Goal: Information Seeking & Learning: Learn about a topic

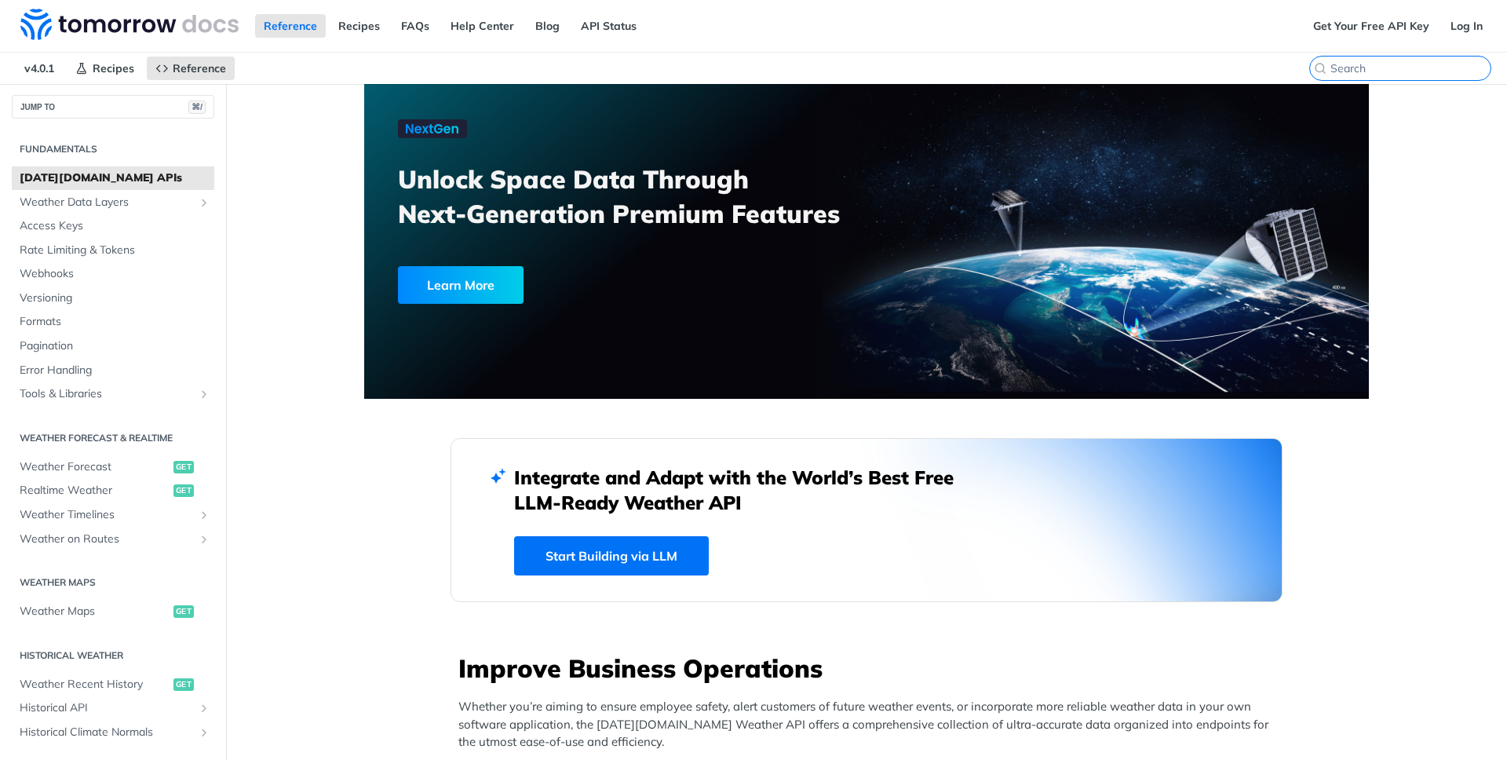
click at [1405, 75] on input "search" at bounding box center [1411, 68] width 160 height 14
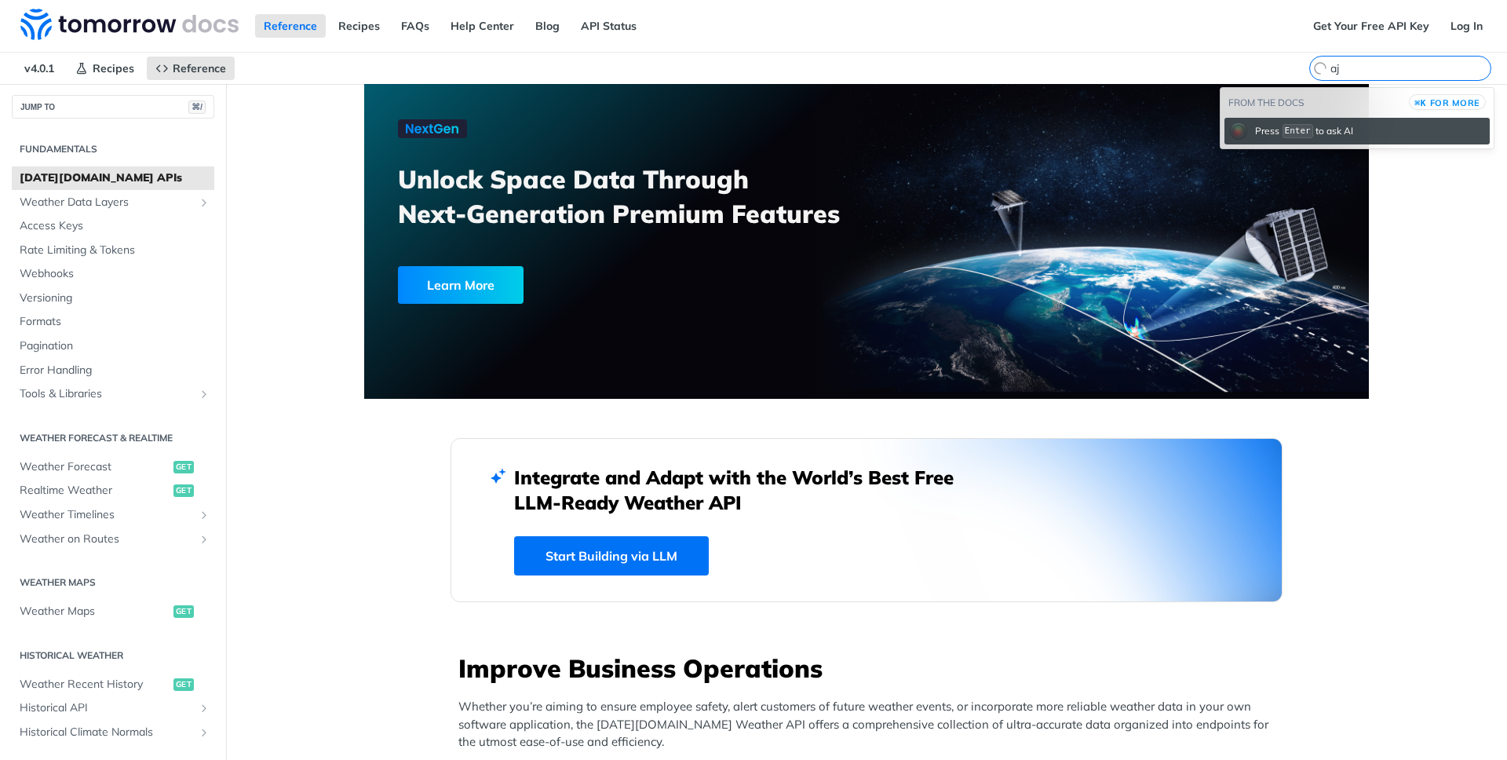
type input "a"
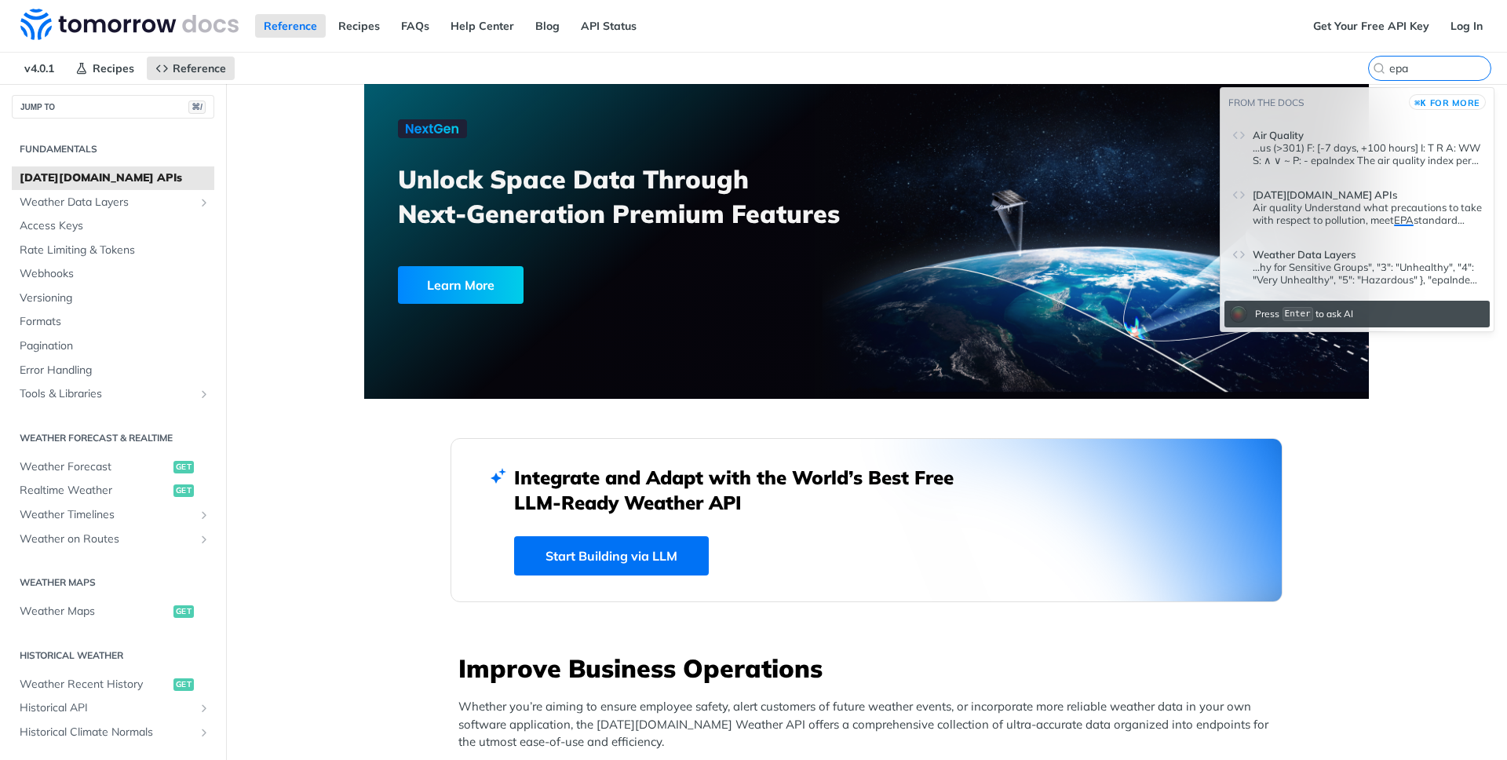
click at [1355, 152] on p "...us (>301) F: [-7 days, +100 hours] I: T R A: WW S: ∧ ∨ ~ P: - epaIndex The a…" at bounding box center [1367, 153] width 229 height 25
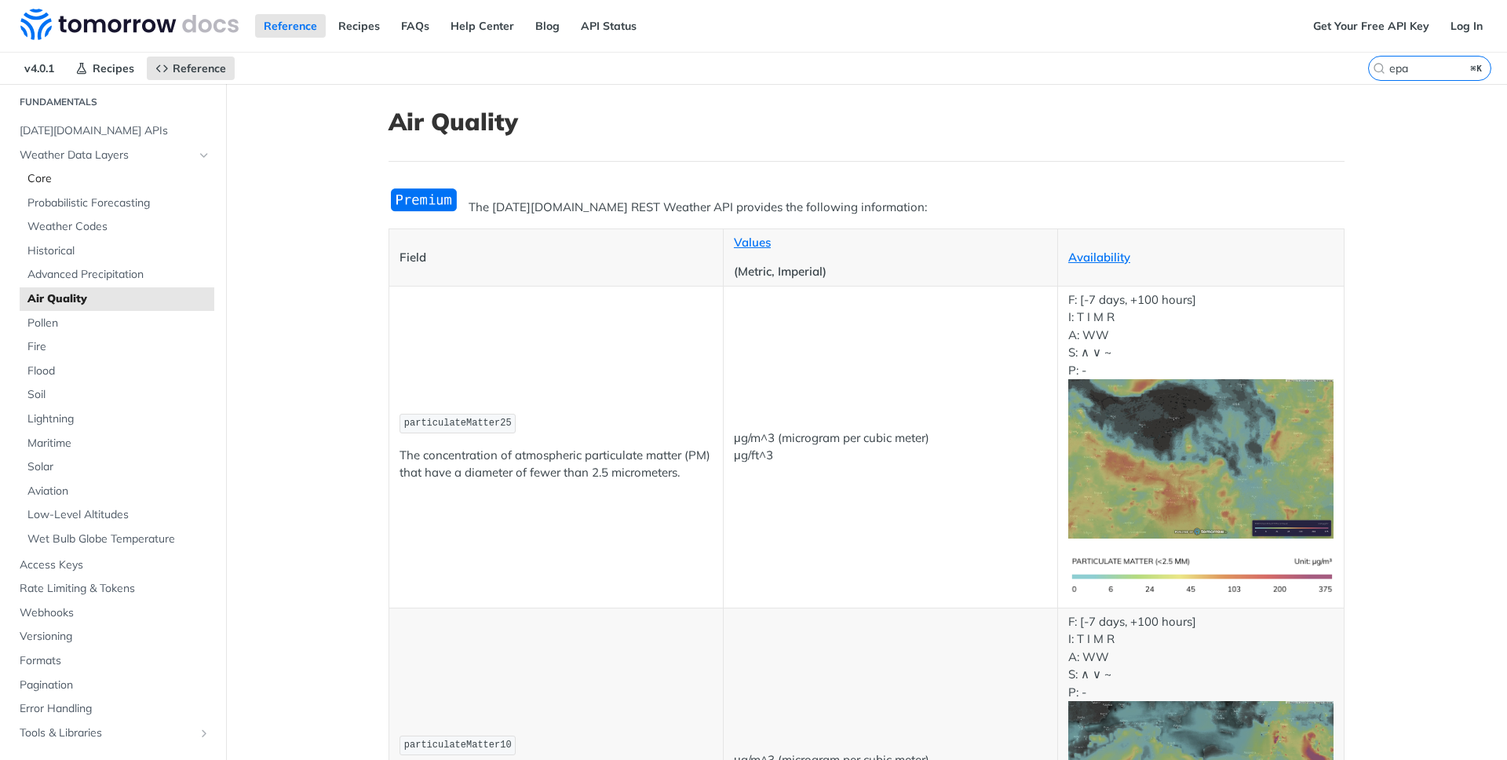
click at [32, 179] on span "Core" at bounding box center [118, 179] width 183 height 16
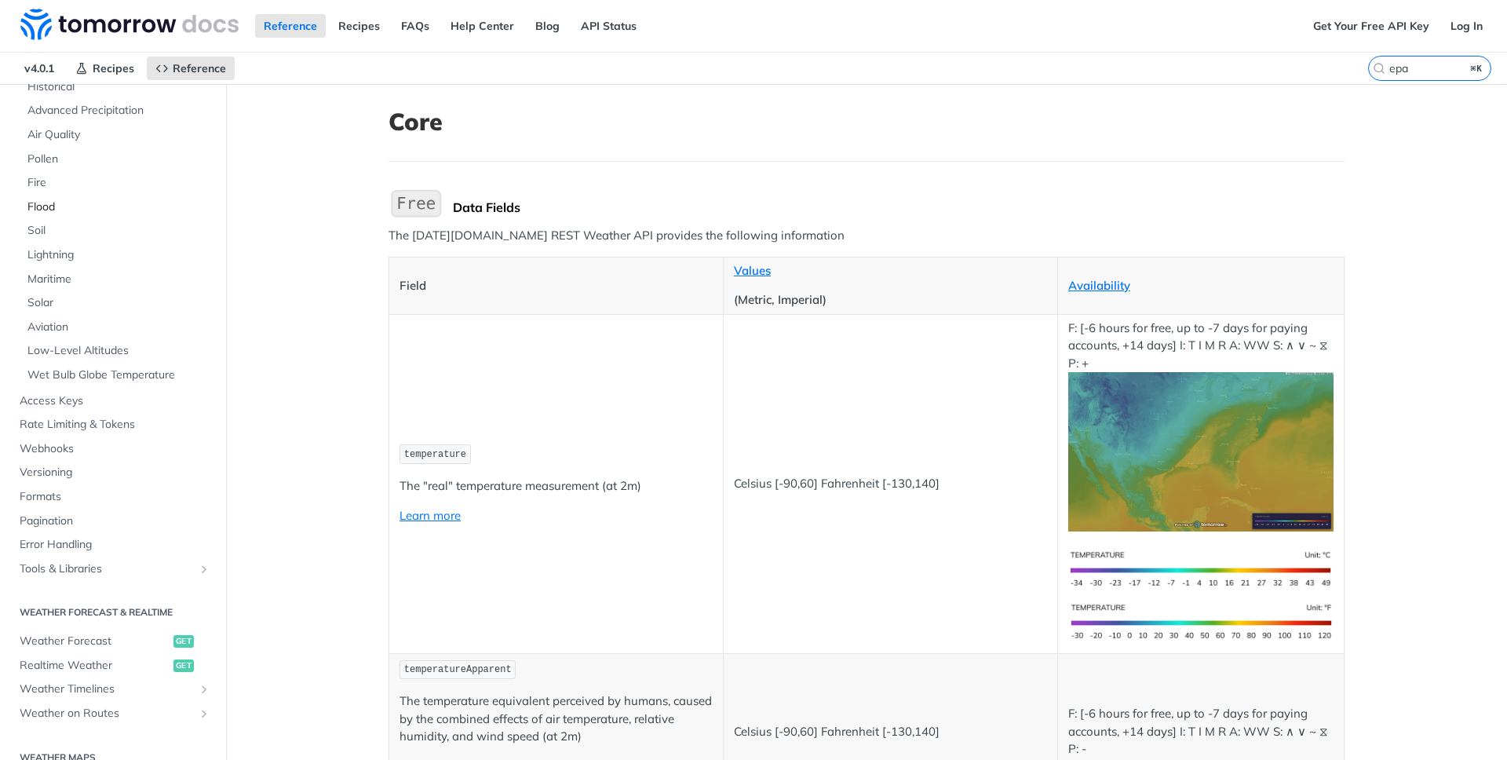
scroll to position [154, 0]
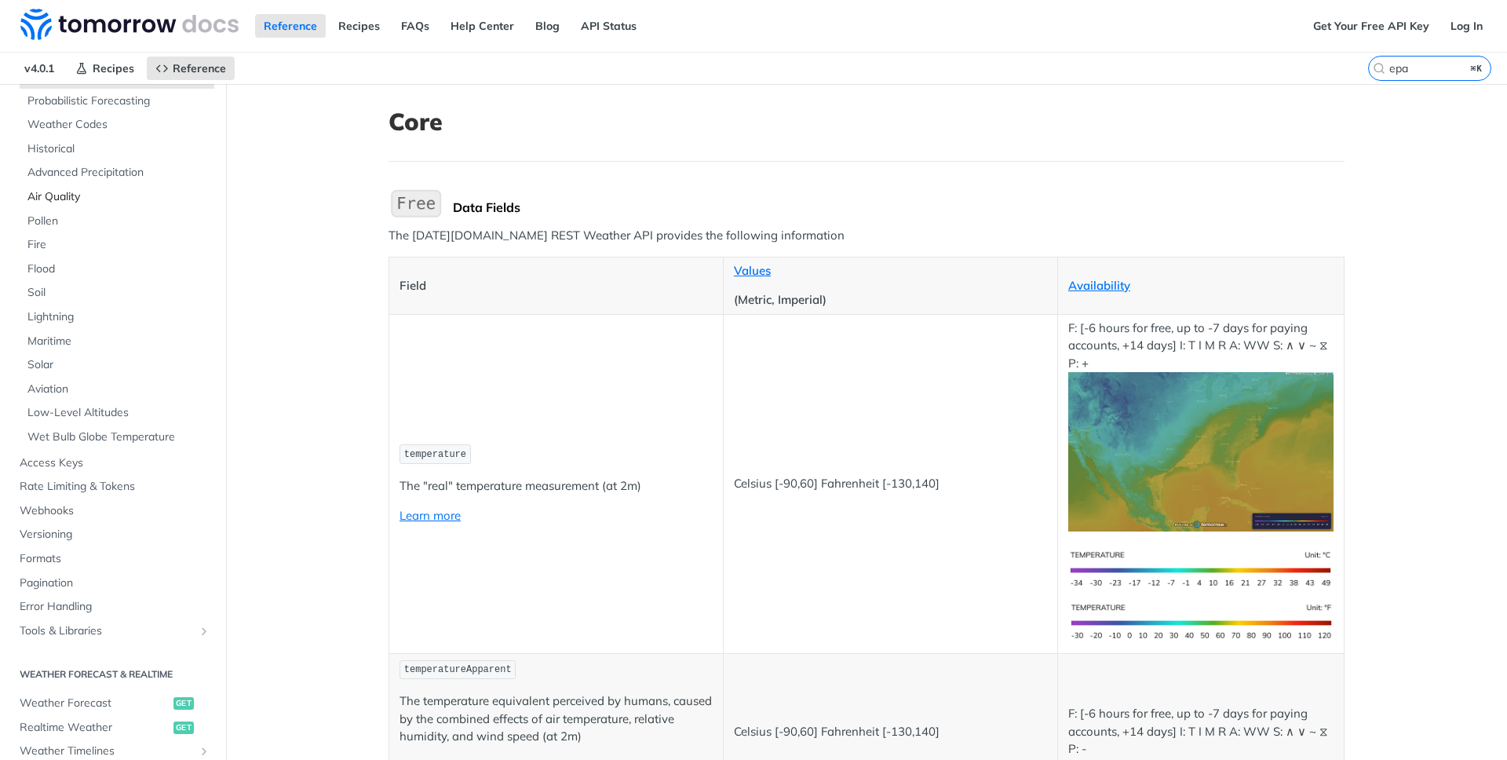
click at [68, 202] on span "Air Quality" at bounding box center [118, 197] width 183 height 16
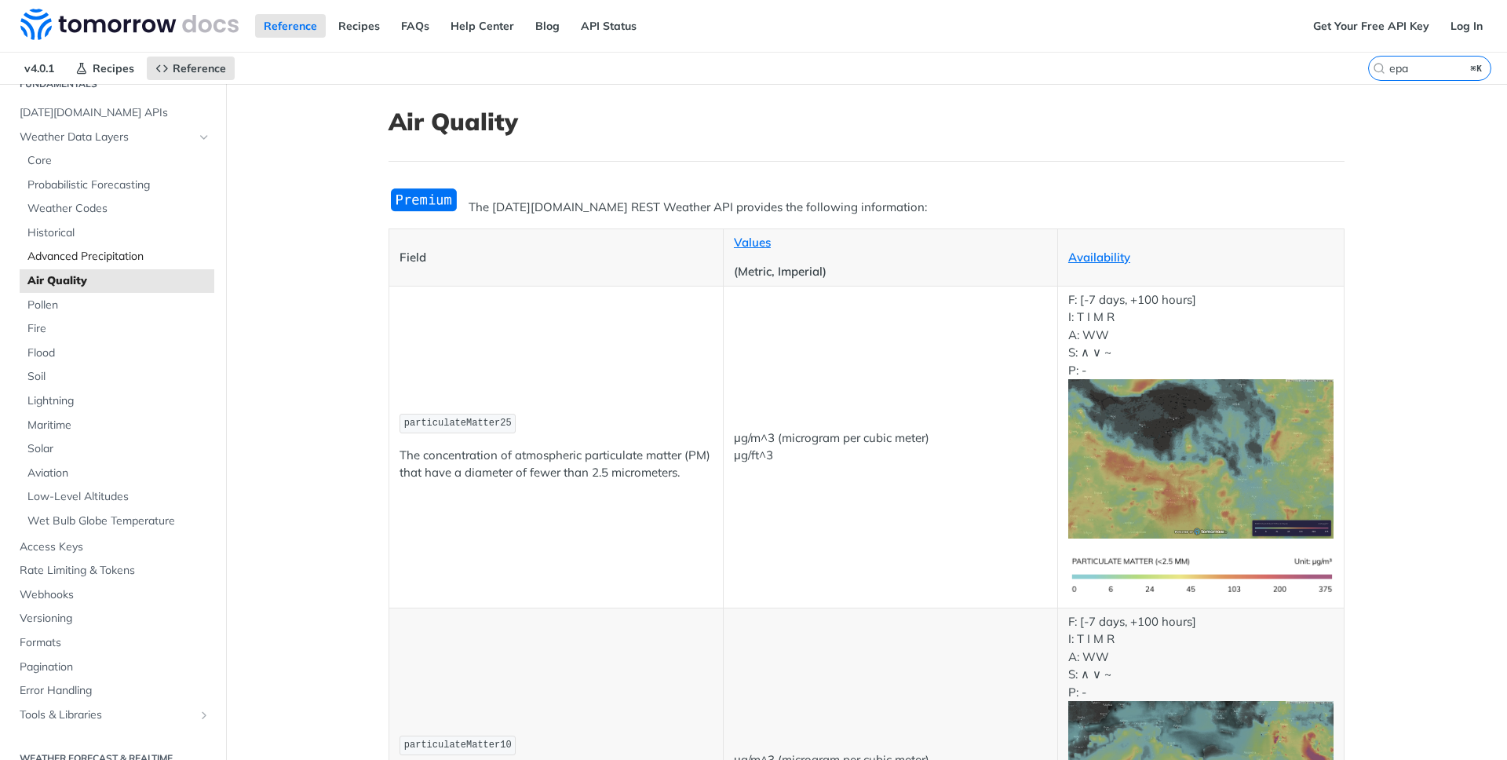
scroll to position [68, 0]
click at [58, 161] on span "Core" at bounding box center [118, 163] width 183 height 16
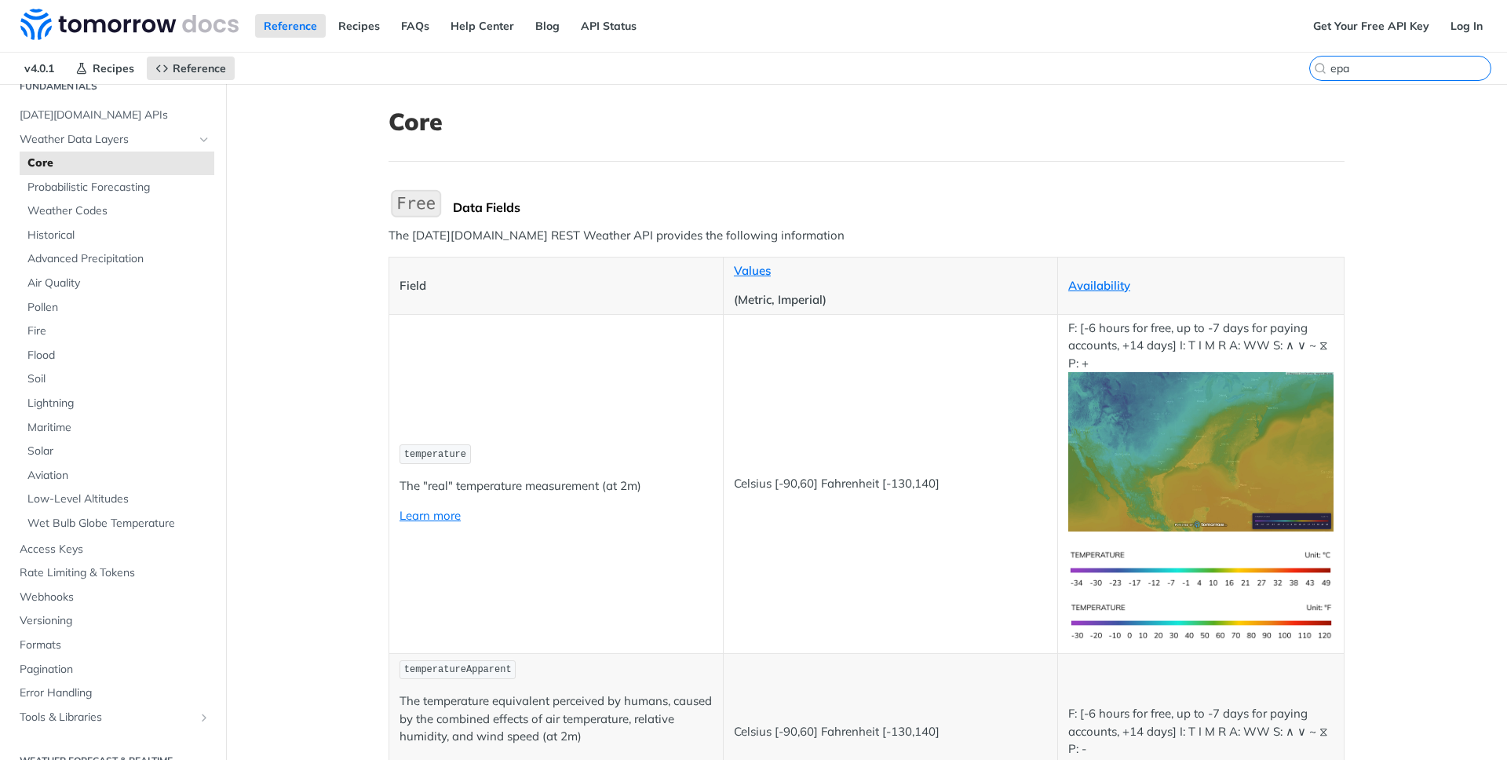
click at [1419, 69] on input "epa" at bounding box center [1411, 68] width 160 height 14
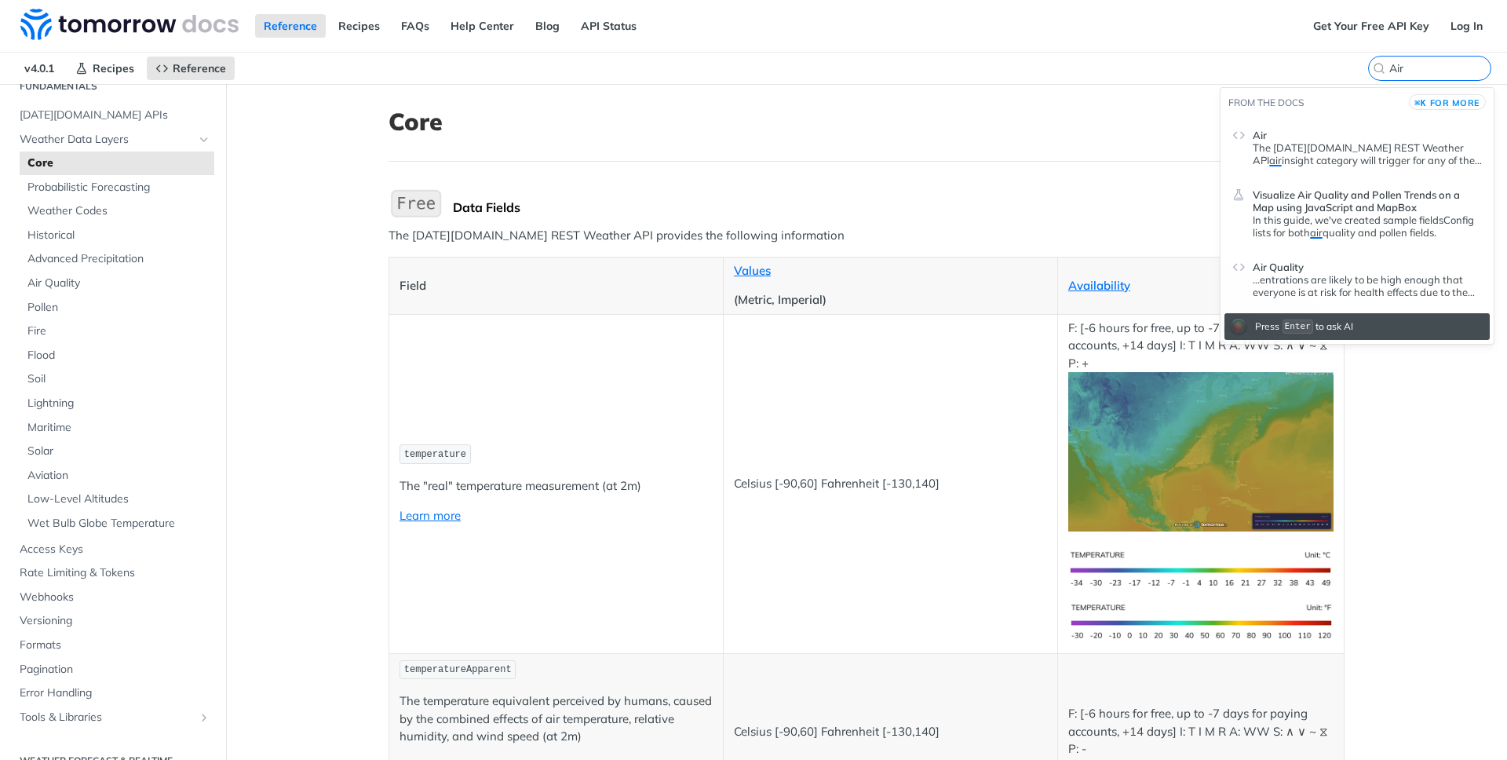
click at [1404, 154] on p "The Tomorrow.io REST Weather API air insight category will trigger for any of t…" at bounding box center [1367, 153] width 229 height 25
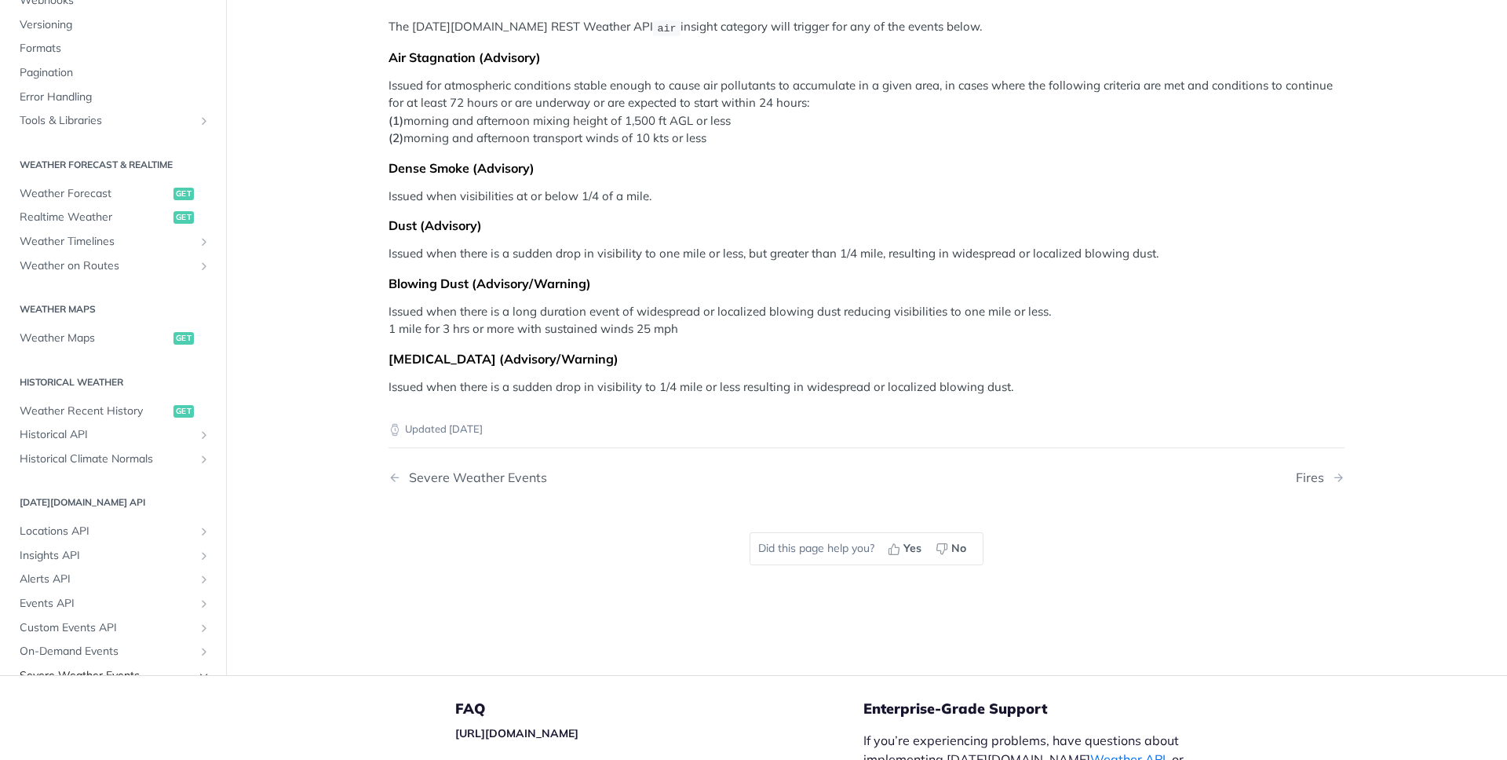
scroll to position [286, 0]
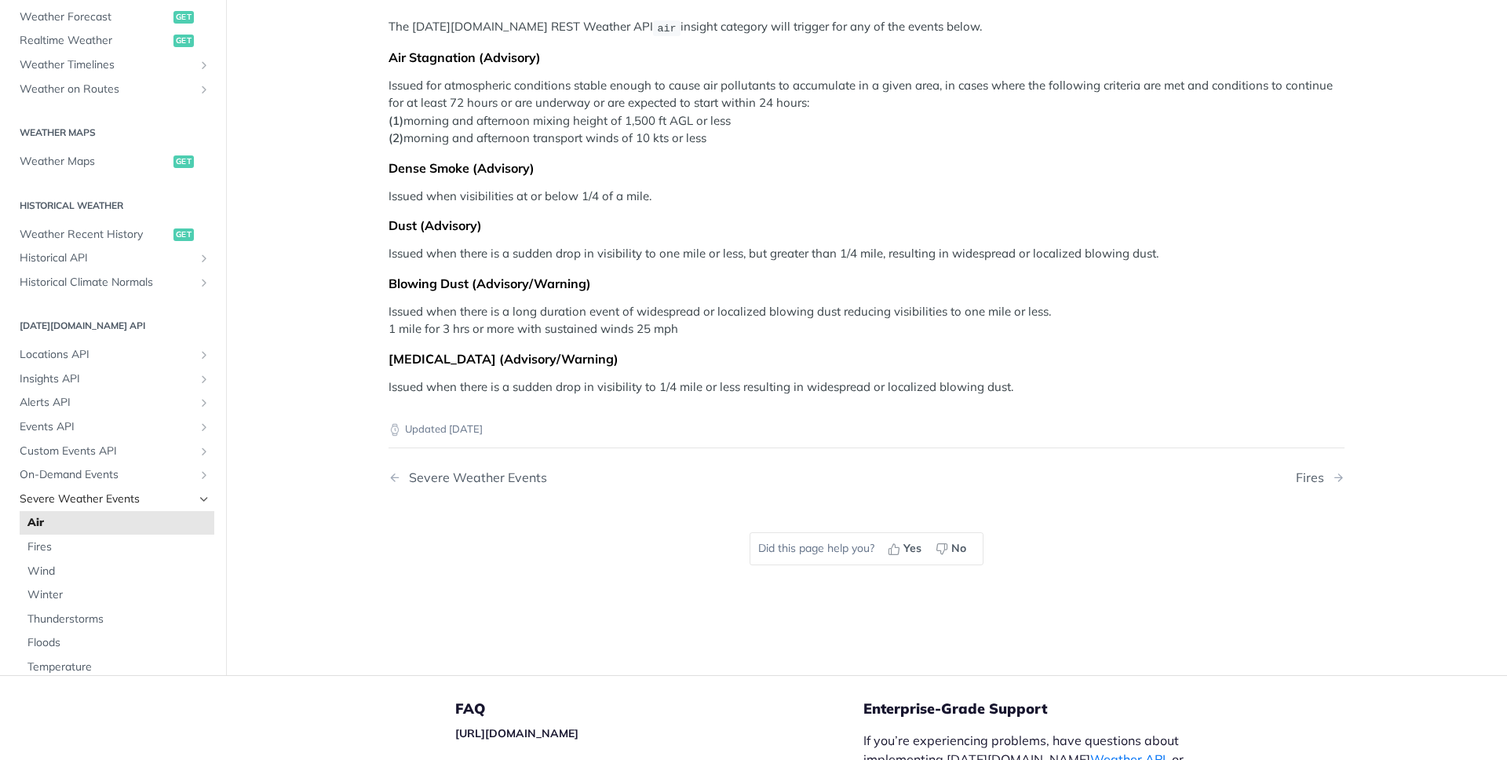
click at [201, 495] on icon "Hide subpages for Severe Weather Events" at bounding box center [204, 499] width 13 height 13
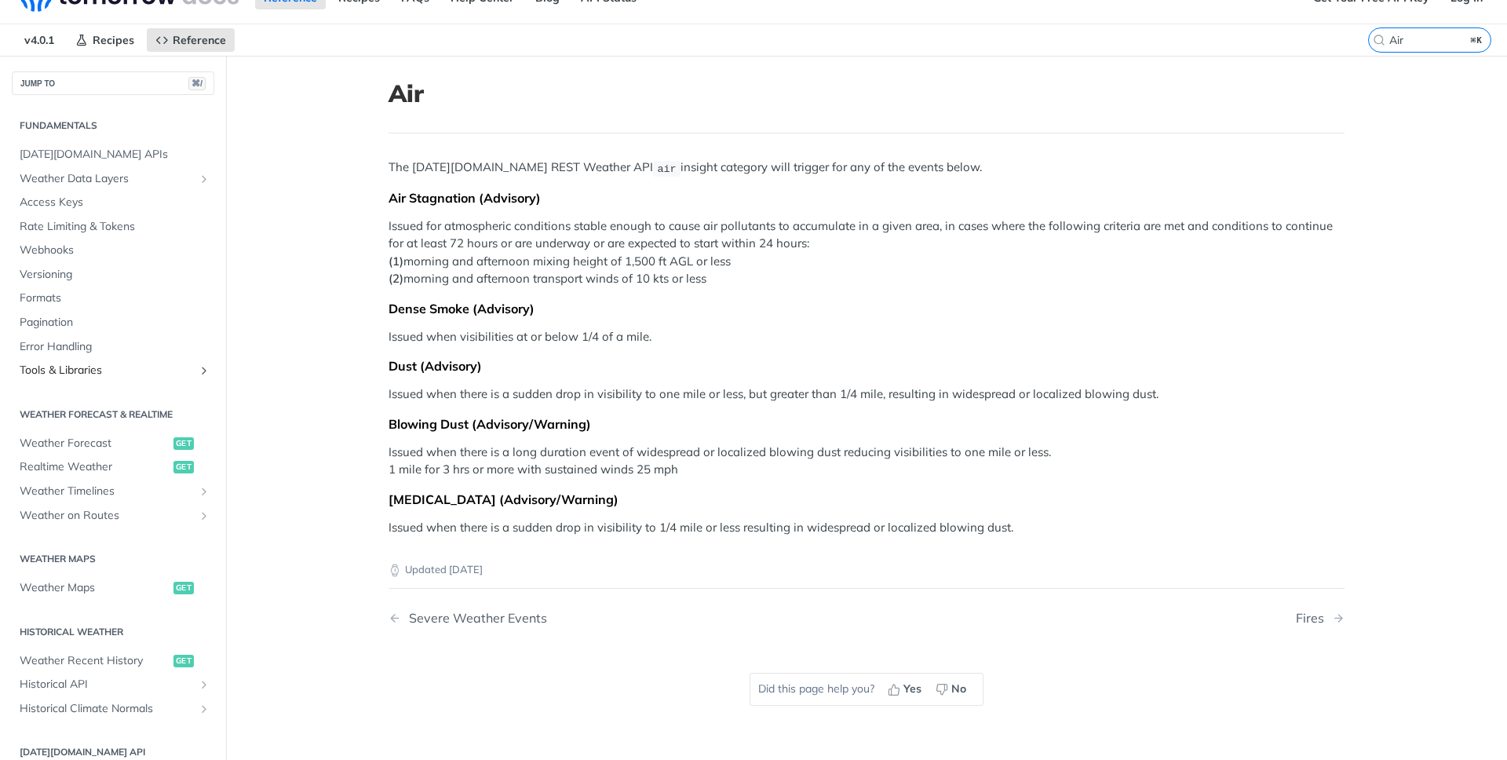
scroll to position [24, 0]
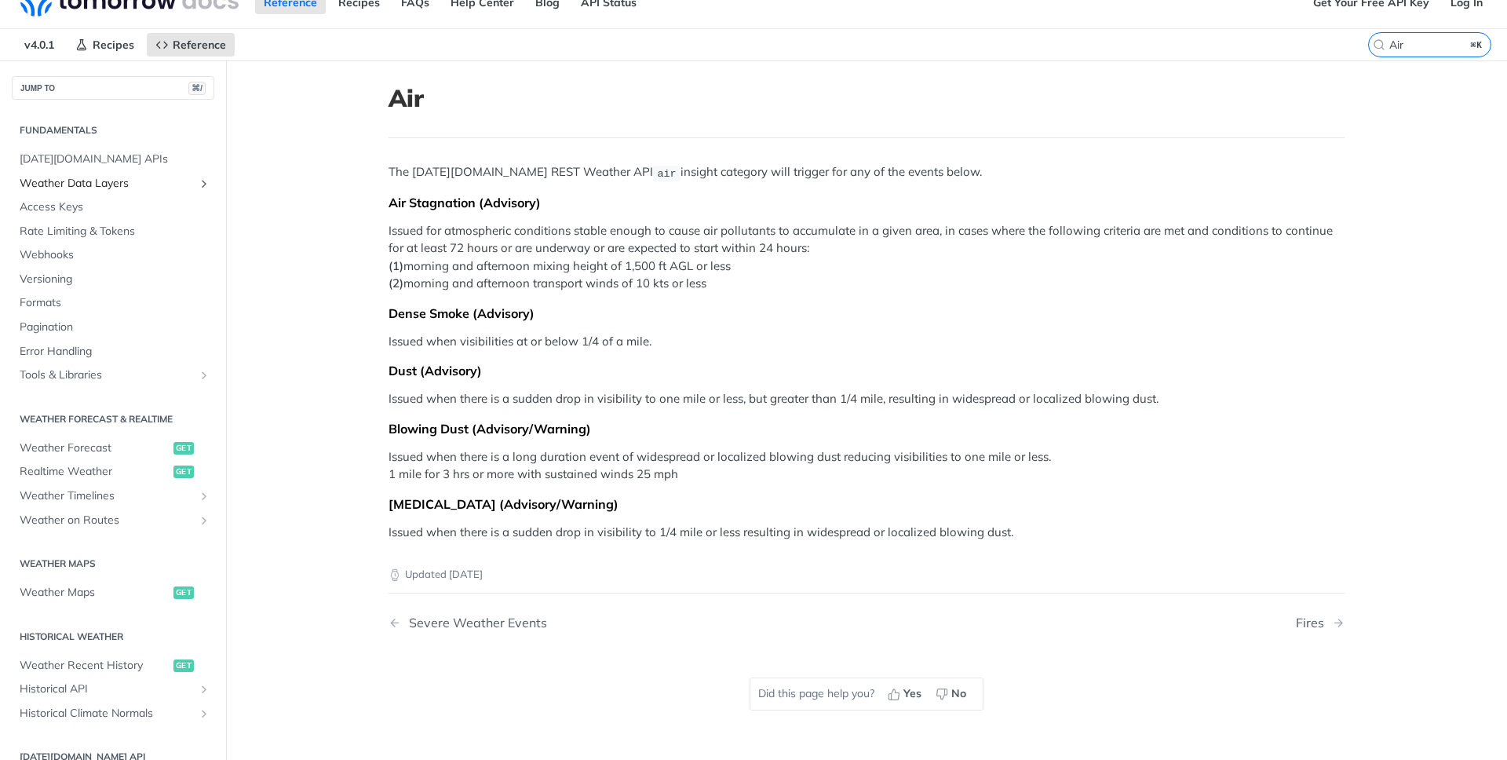
click at [116, 183] on span "Weather Data Layers" at bounding box center [107, 184] width 174 height 16
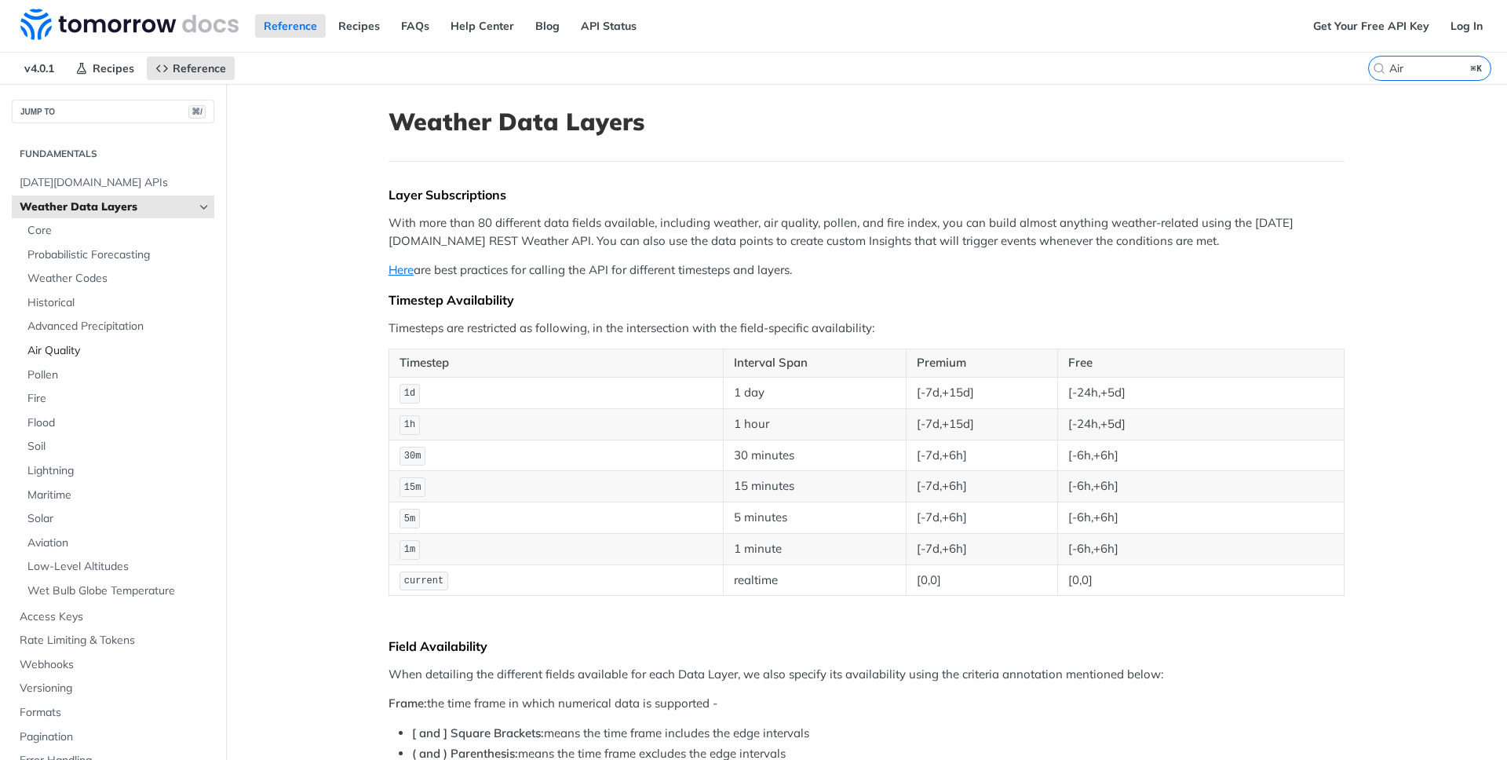
click at [58, 349] on span "Air Quality" at bounding box center [118, 351] width 183 height 16
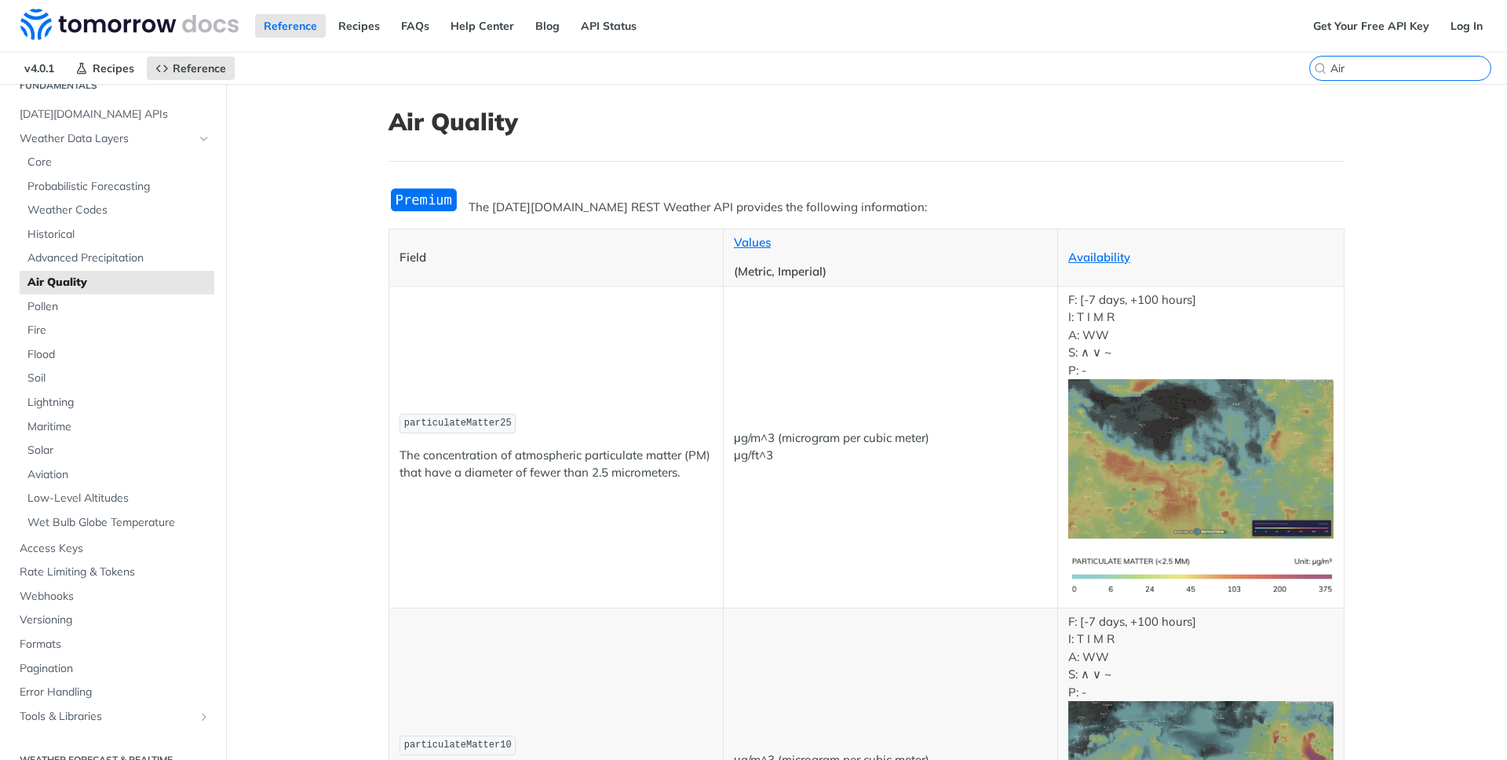
click at [1418, 66] on input "Air" at bounding box center [1411, 68] width 160 height 14
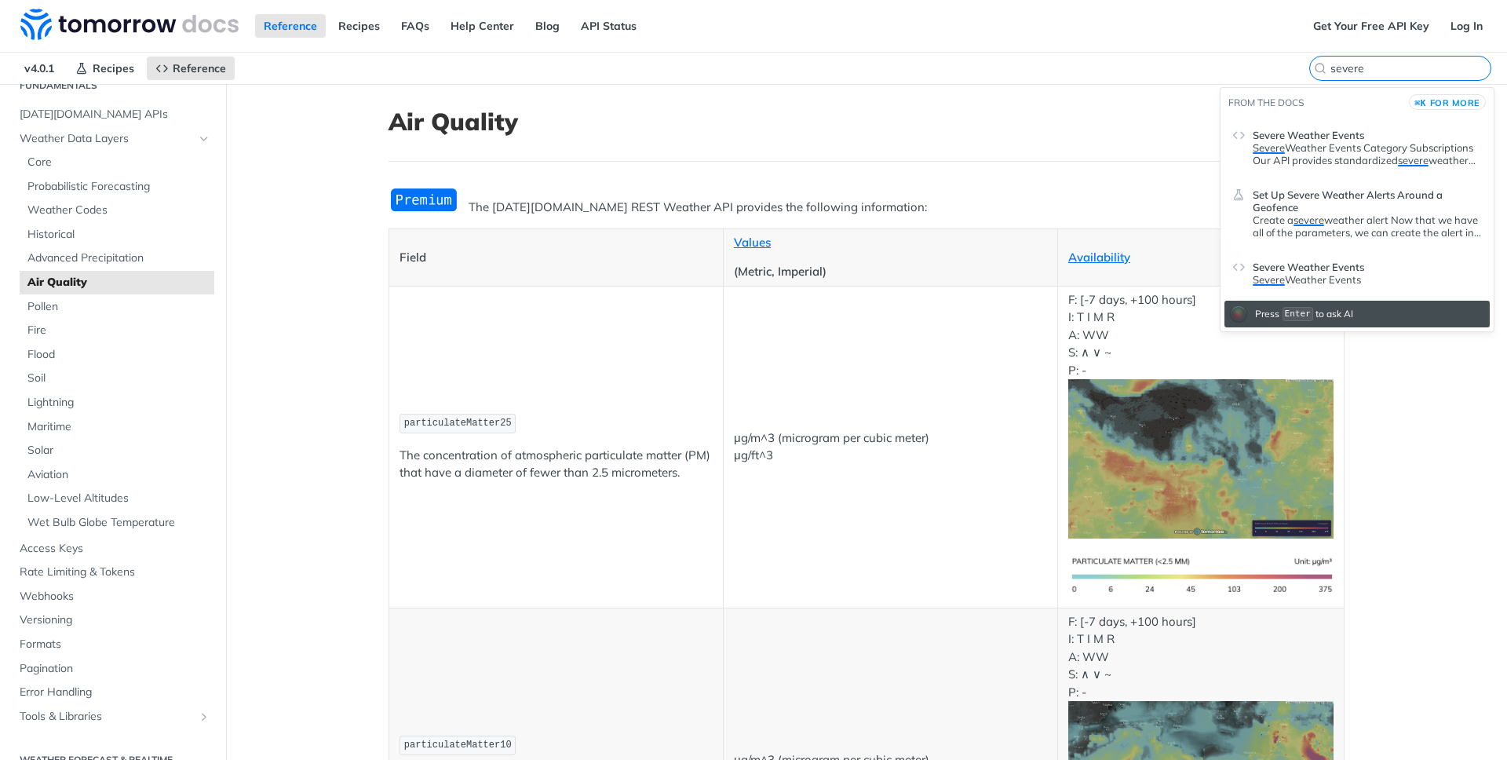
type input "severe"
click at [1341, 147] on p "Severe Weather Events Category Subscriptions Our API provides standardized seve…" at bounding box center [1367, 153] width 229 height 25
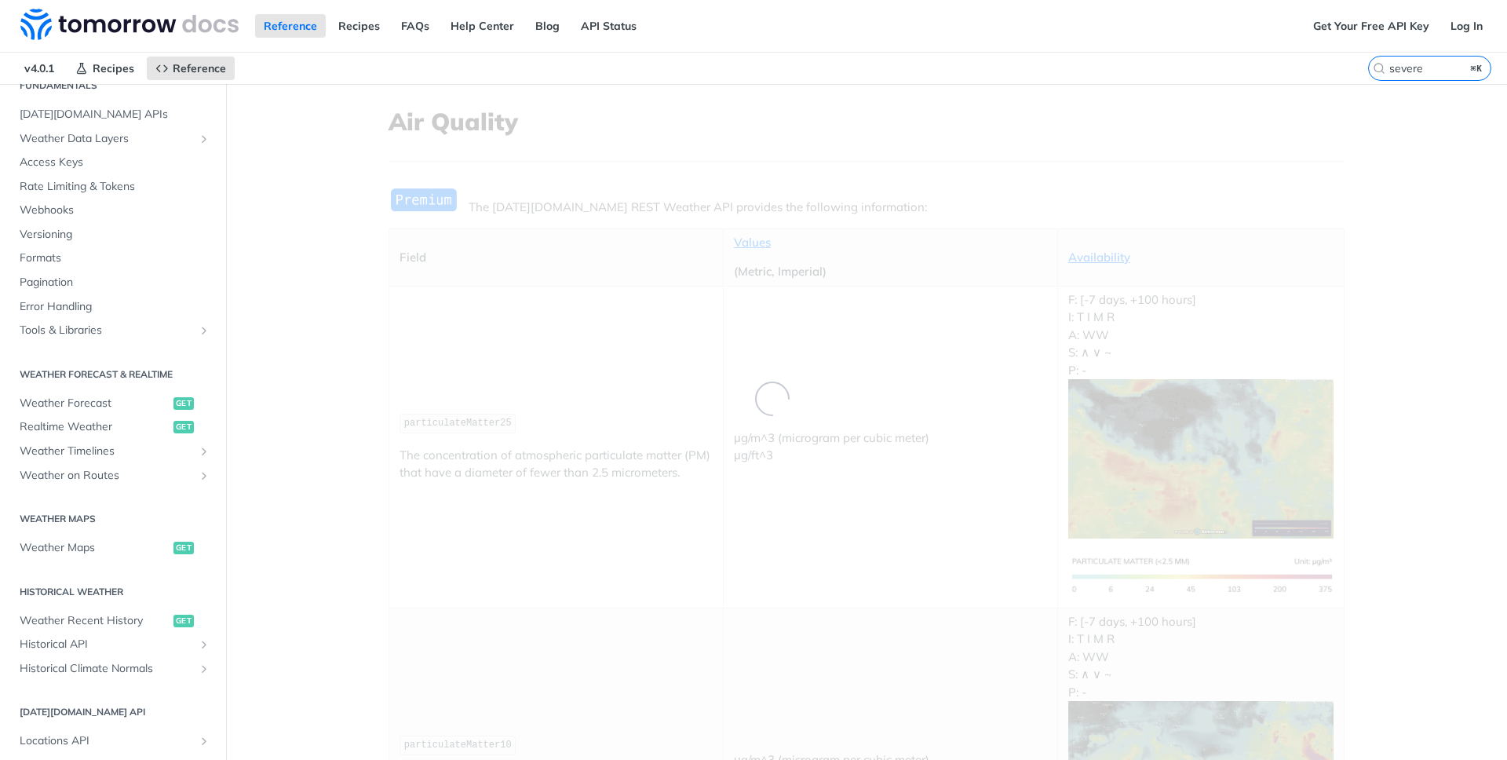
scroll to position [549, 0]
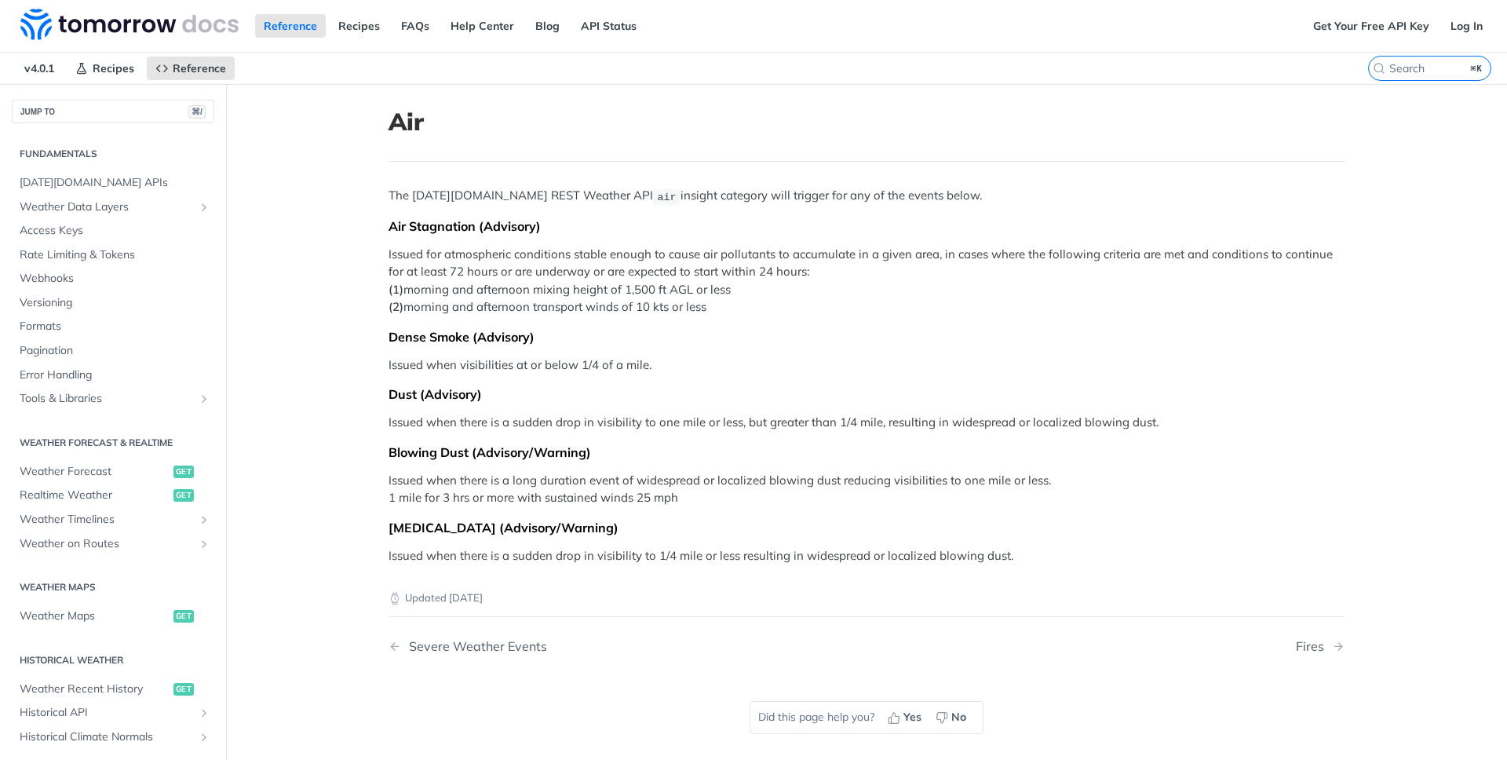
scroll to position [283, 0]
